Goal: Task Accomplishment & Management: Manage account settings

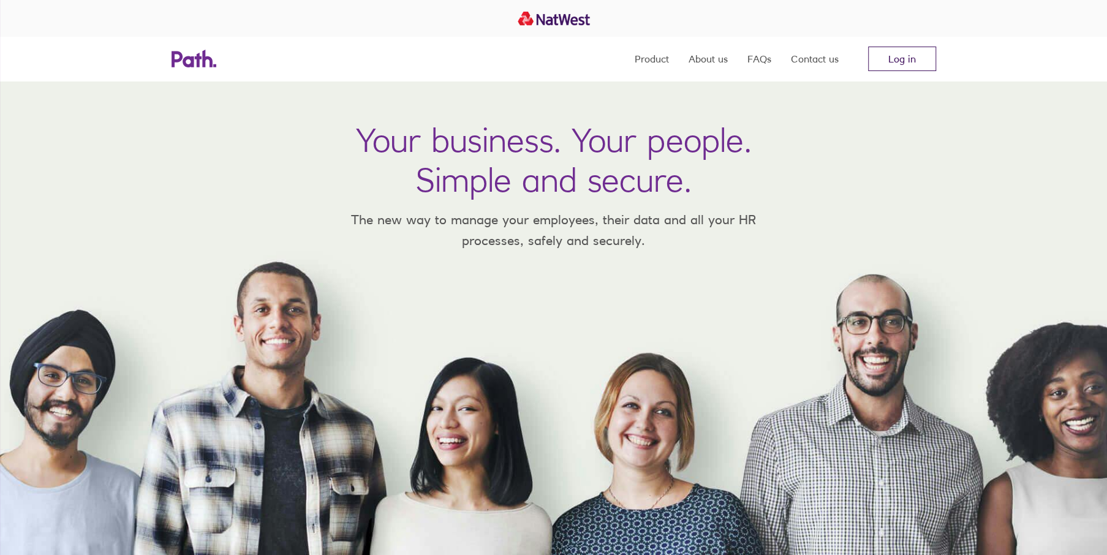
click at [895, 60] on link "Log in" at bounding box center [902, 59] width 68 height 25
